Goal: Information Seeking & Learning: Understand process/instructions

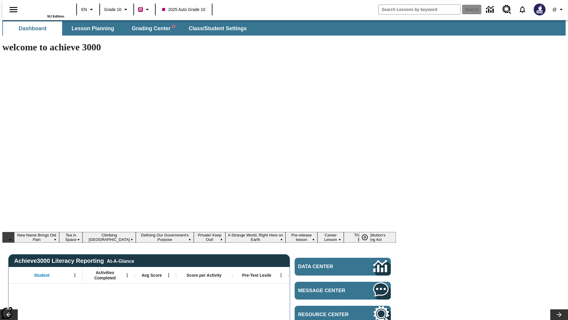
type input "-1"
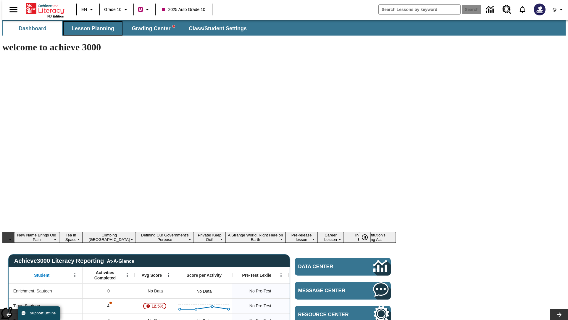
click at [91, 28] on span "Lesson Planning" at bounding box center [93, 28] width 43 height 7
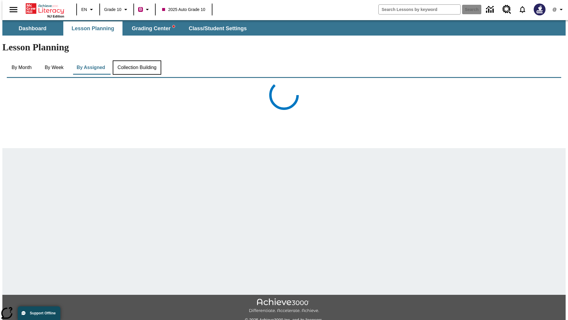
click at [136, 60] on button "Collection Building" at bounding box center [137, 67] width 49 height 14
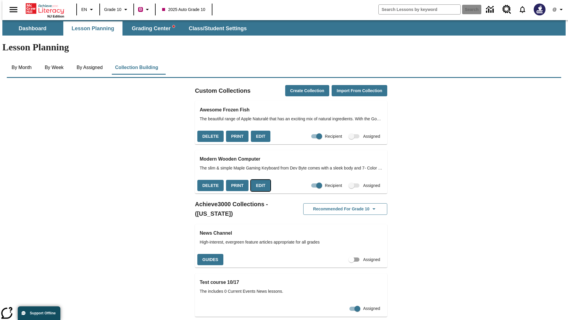
click at [258, 180] on button "Edit" at bounding box center [261, 186] width 20 height 12
